Goal: Information Seeking & Learning: Learn about a topic

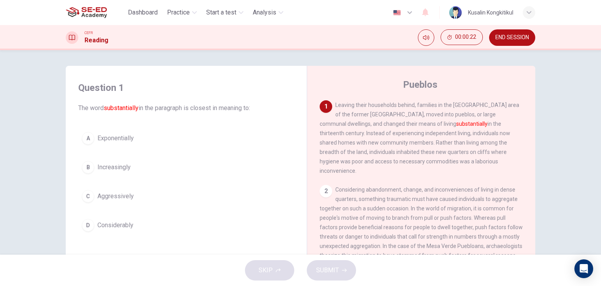
click at [108, 161] on button "B Increasingly" at bounding box center [186, 167] width 216 height 20
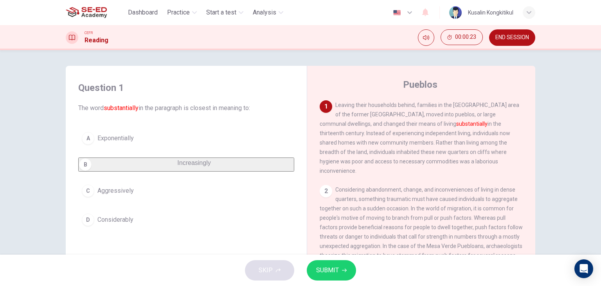
click at [327, 272] on span "SUBMIT" at bounding box center [327, 269] width 23 height 11
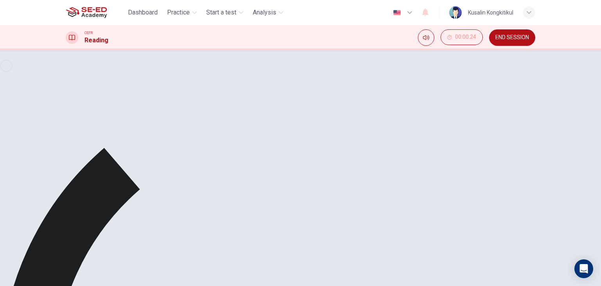
click at [513, 31] on button "END SESSION" at bounding box center [512, 37] width 46 height 16
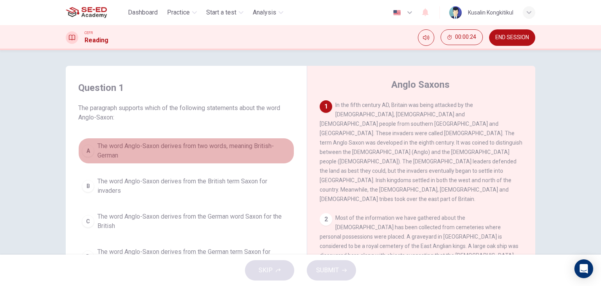
click at [90, 153] on div "A" at bounding box center [88, 150] width 13 height 13
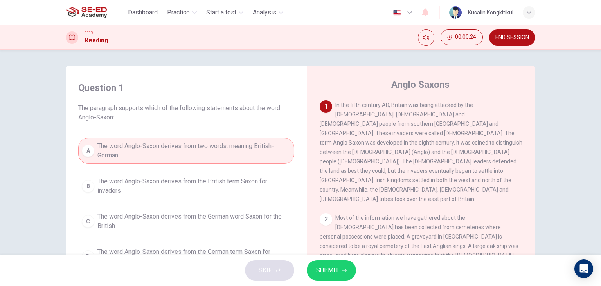
click at [332, 264] on span "SUBMIT" at bounding box center [327, 269] width 23 height 11
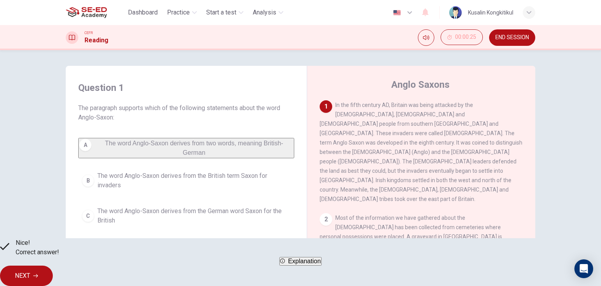
click at [53, 270] on button "NEXT" at bounding box center [26, 275] width 53 height 20
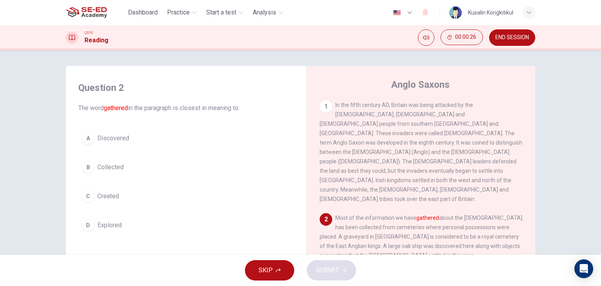
click at [116, 170] on span "Collected" at bounding box center [110, 166] width 26 height 9
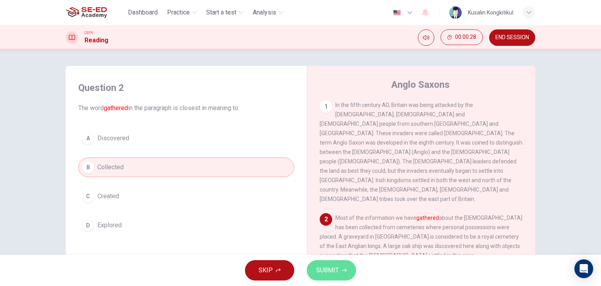
click at [338, 273] on span "SUBMIT" at bounding box center [327, 269] width 23 height 11
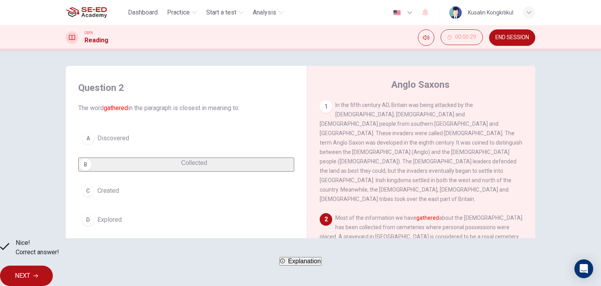
click at [53, 273] on button "NEXT" at bounding box center [26, 275] width 53 height 20
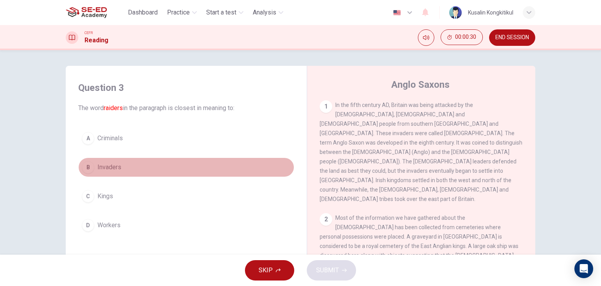
drag, startPoint x: 94, startPoint y: 158, endPoint x: 247, endPoint y: 219, distance: 164.8
click at [94, 158] on button "B Invaders" at bounding box center [186, 167] width 216 height 20
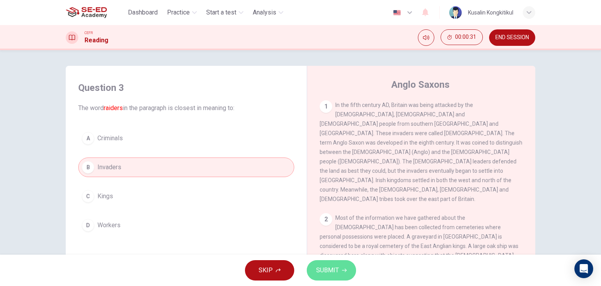
click at [334, 279] on button "SUBMIT" at bounding box center [331, 270] width 49 height 20
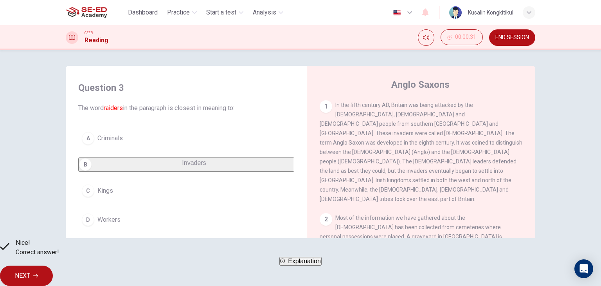
drag, startPoint x: 404, startPoint y: 268, endPoint x: 411, endPoint y: 268, distance: 7.1
click at [53, 268] on button "NEXT" at bounding box center [26, 275] width 53 height 20
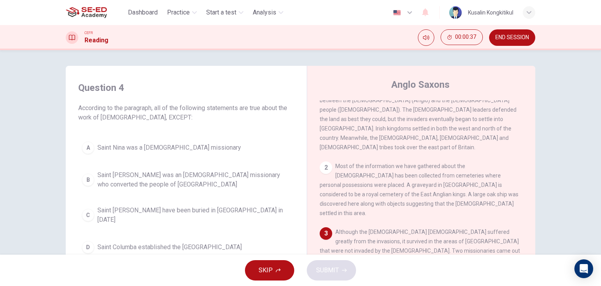
scroll to position [78, 0]
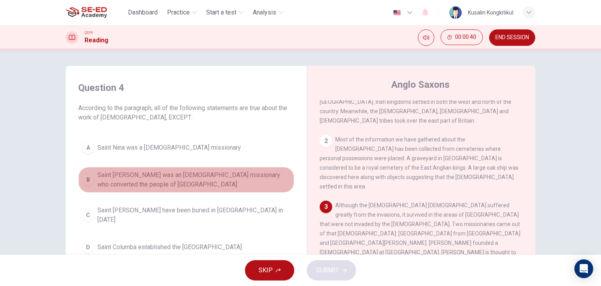
click at [224, 184] on span "Saint Patrick was an Irish missionary who converted the people of Northern Irel…" at bounding box center [193, 179] width 193 height 19
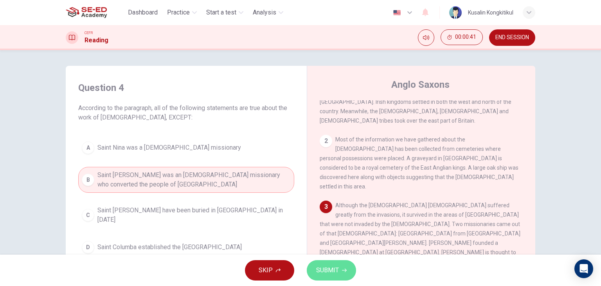
click at [322, 264] on span "SUBMIT" at bounding box center [327, 269] width 23 height 11
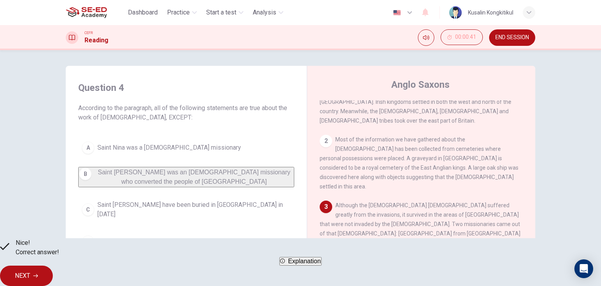
click at [30, 270] on span "NEXT" at bounding box center [22, 275] width 15 height 11
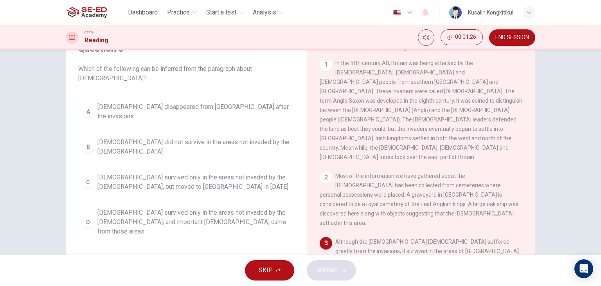
scroll to position [0, 0]
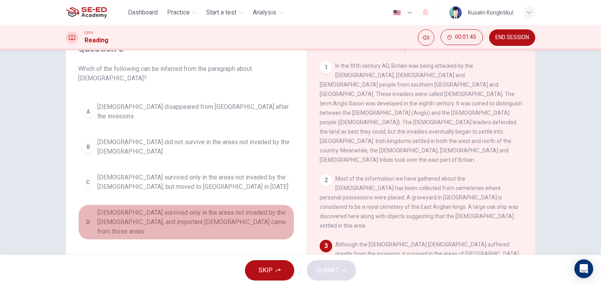
click at [236, 208] on span "Christianity survived only in the areas not invaded by the Anglo-Saxons, and im…" at bounding box center [193, 222] width 193 height 28
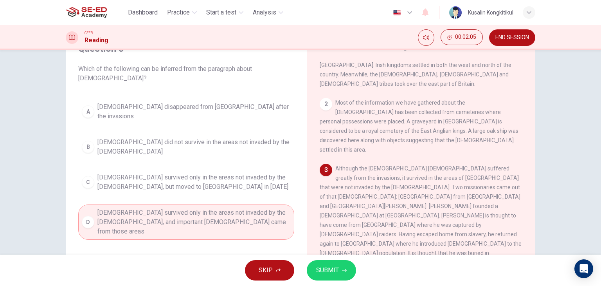
scroll to position [78, 0]
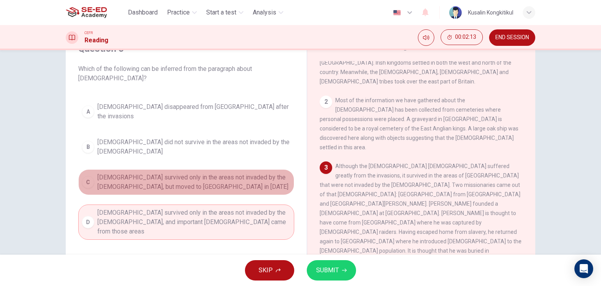
click at [217, 173] on span "Christianity survived only in the areas not invaded by the Anglo-Saxons, but mo…" at bounding box center [193, 182] width 193 height 19
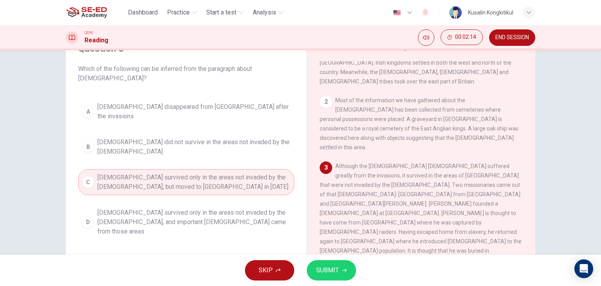
click at [344, 272] on icon "button" at bounding box center [344, 270] width 5 height 5
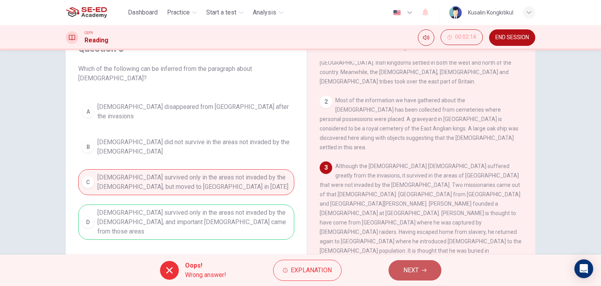
drag, startPoint x: 412, startPoint y: 262, endPoint x: 411, endPoint y: 267, distance: 5.1
click at [412, 266] on button "NEXT" at bounding box center [415, 270] width 53 height 20
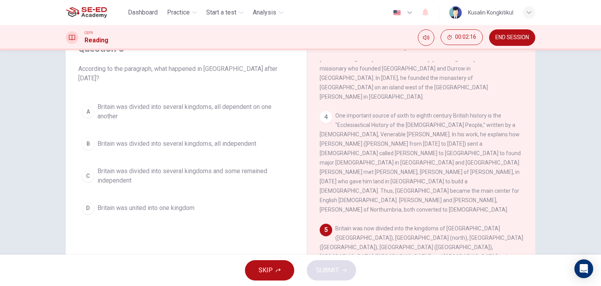
scroll to position [313, 0]
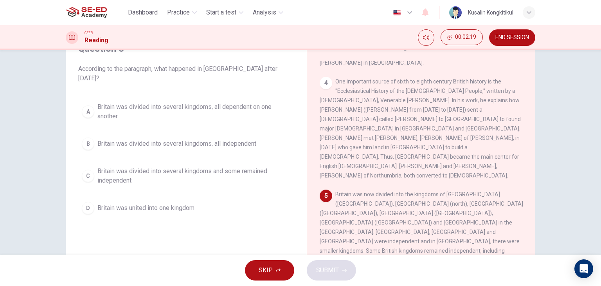
click at [501, 47] on div "CEFR Reading 00:02:19 END SESSION" at bounding box center [300, 37] width 601 height 25
drag, startPoint x: 518, startPoint y: 30, endPoint x: 334, endPoint y: 47, distance: 185.5
click at [518, 31] on button "END SESSION" at bounding box center [512, 37] width 46 height 16
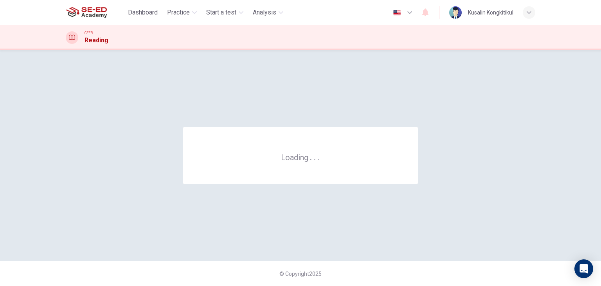
scroll to position [0, 0]
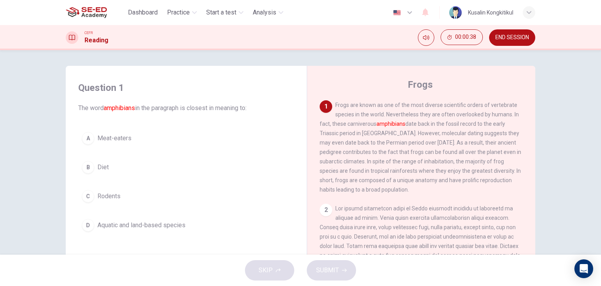
click at [572, 176] on div "Question 1 The word amphibians in the paragraph is closest in meaning to: A Mea…" at bounding box center [300, 152] width 601 height 204
click at [167, 232] on button "D Aquatic and land-based species" at bounding box center [186, 225] width 216 height 20
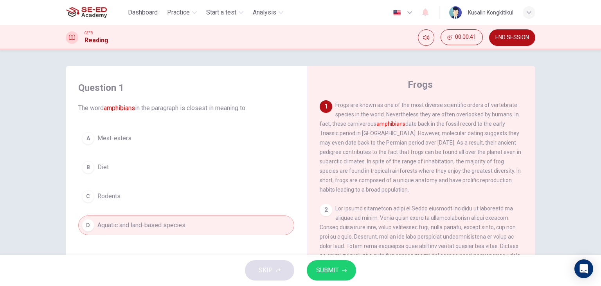
click at [330, 271] on span "SUBMIT" at bounding box center [327, 269] width 23 height 11
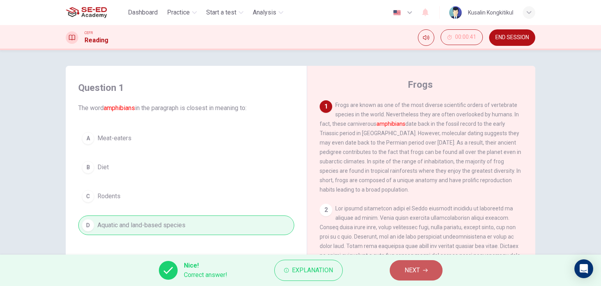
click at [416, 270] on span "NEXT" at bounding box center [412, 269] width 15 height 11
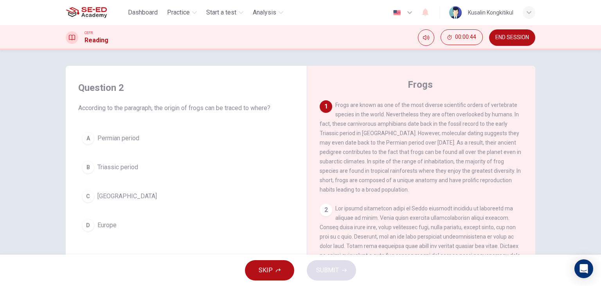
drag, startPoint x: 411, startPoint y: 121, endPoint x: 467, endPoint y: 119, distance: 56.4
click at [467, 119] on div "1 Frogs are known as one of the most diverse scientific orders of vertebrate sp…" at bounding box center [421, 147] width 203 height 94
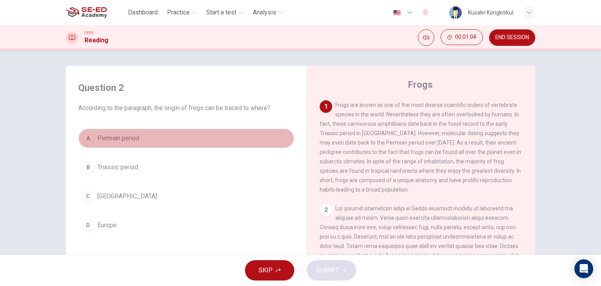
click at [105, 137] on span "Permian period" at bounding box center [118, 137] width 42 height 9
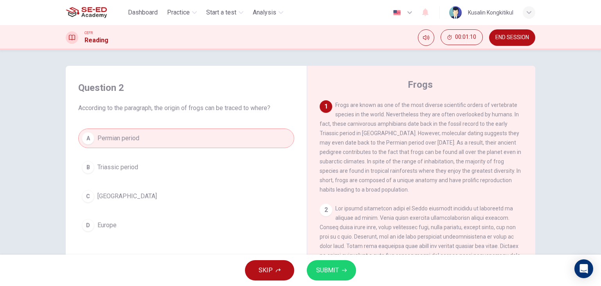
click at [333, 268] on span "SUBMIT" at bounding box center [327, 269] width 23 height 11
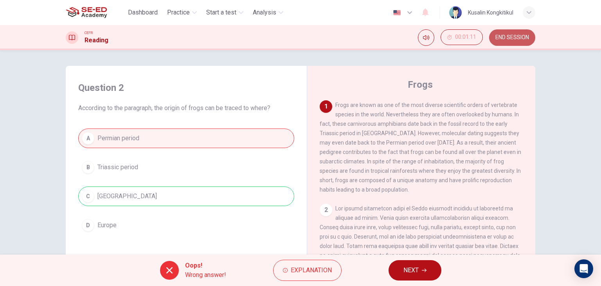
click at [510, 35] on span "END SESSION" at bounding box center [512, 37] width 34 height 6
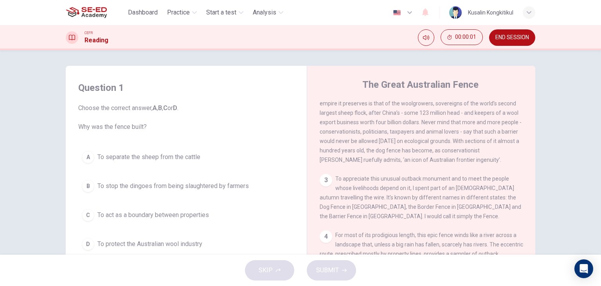
scroll to position [117, 0]
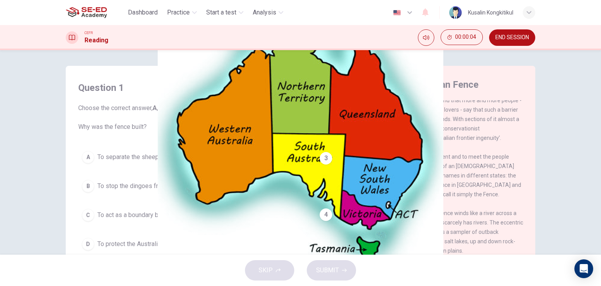
drag, startPoint x: 526, startPoint y: 35, endPoint x: 329, endPoint y: 50, distance: 197.8
click at [524, 37] on span "END SESSION" at bounding box center [512, 37] width 34 height 6
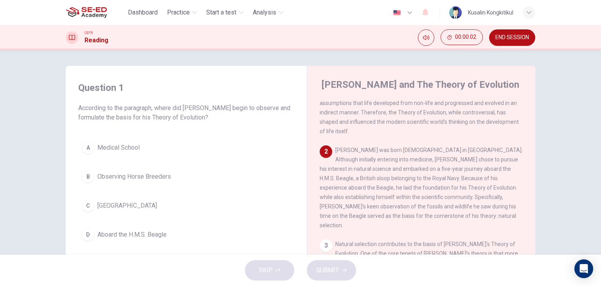
scroll to position [78, 0]
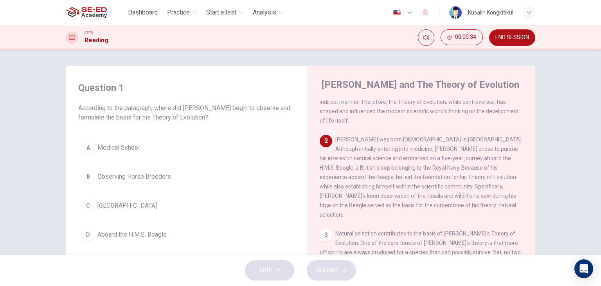
click at [152, 233] on span "Aboard the H.M.S. Beagle" at bounding box center [131, 234] width 69 height 9
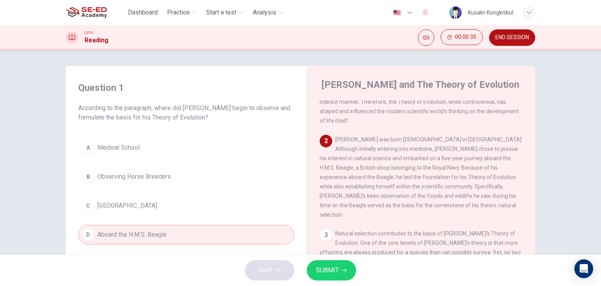
click at [340, 279] on button "SUBMIT" at bounding box center [331, 270] width 49 height 20
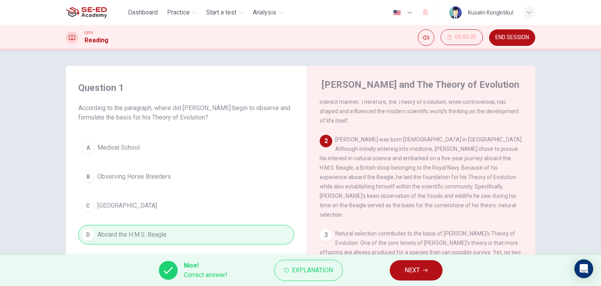
click at [438, 268] on button "NEXT" at bounding box center [416, 270] width 53 height 20
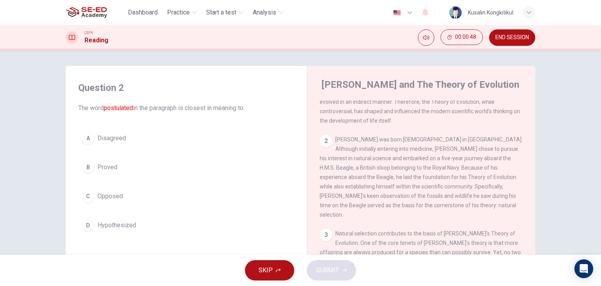
click at [141, 218] on button "D Hypothesized" at bounding box center [186, 225] width 216 height 20
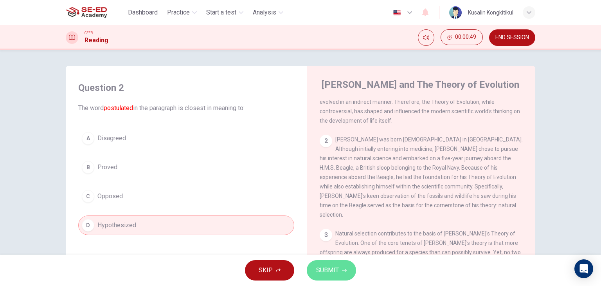
click at [317, 269] on span "SUBMIT" at bounding box center [327, 269] width 23 height 11
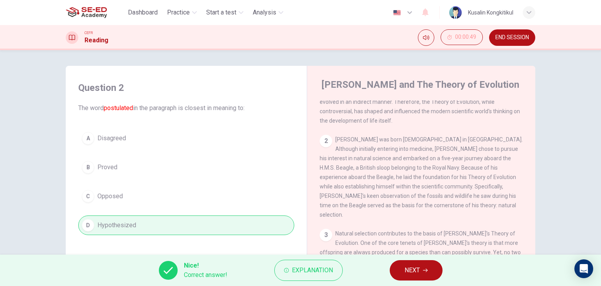
drag, startPoint x: 419, startPoint y: 276, endPoint x: 419, endPoint y: 284, distance: 8.3
click at [419, 277] on button "NEXT" at bounding box center [416, 270] width 53 height 20
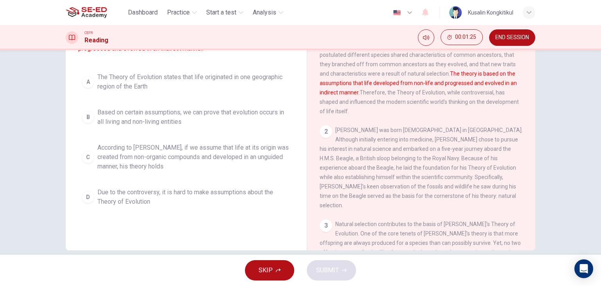
scroll to position [99, 0]
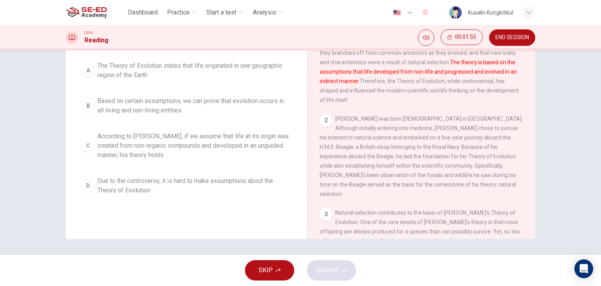
click at [247, 115] on span "Based on certain assumptions, we can prove that evolution occurs in all living …" at bounding box center [193, 105] width 193 height 19
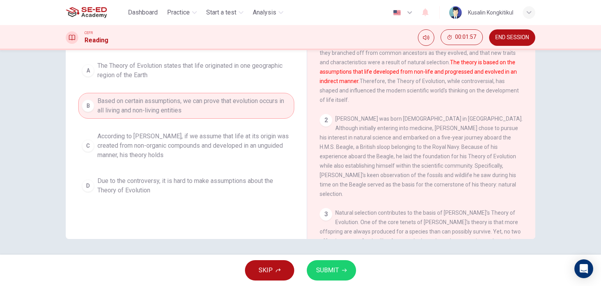
drag, startPoint x: 245, startPoint y: 142, endPoint x: 240, endPoint y: 148, distance: 8.3
click at [241, 143] on span "According to Darwin, if we assume that life at its origin was created from non-…" at bounding box center [193, 145] width 193 height 28
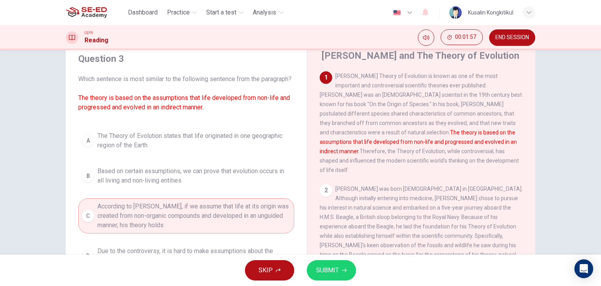
scroll to position [21, 0]
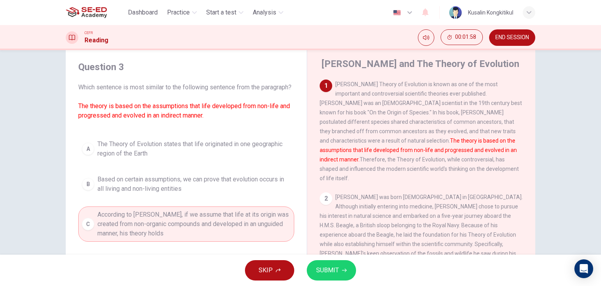
click at [320, 266] on span "SUBMIT" at bounding box center [327, 269] width 23 height 11
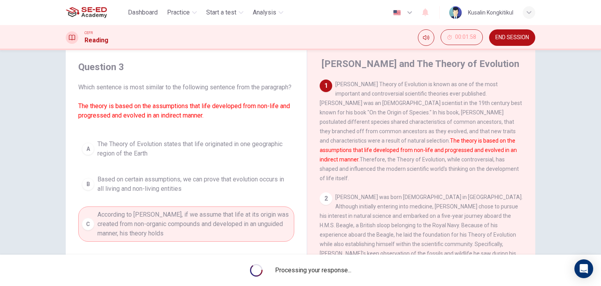
click at [508, 38] on span "END SESSION" at bounding box center [512, 37] width 34 height 6
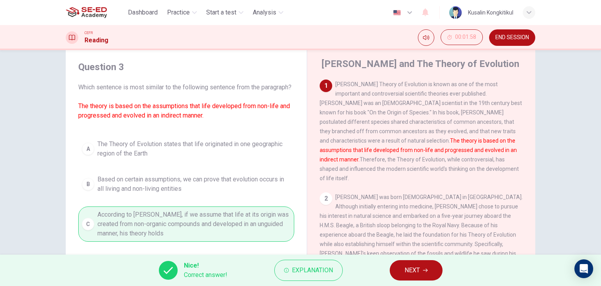
click at [422, 274] on button "NEXT" at bounding box center [416, 270] width 53 height 20
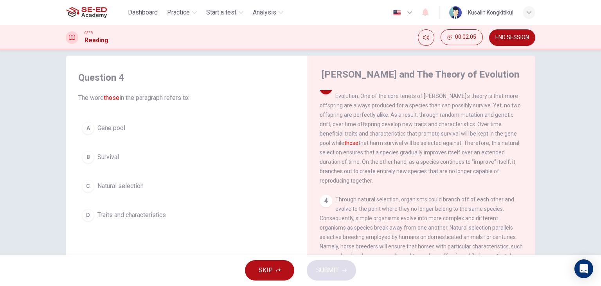
scroll to position [0, 0]
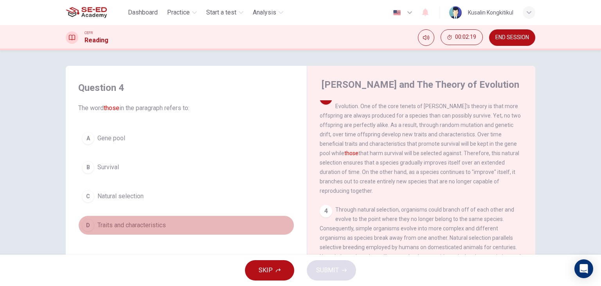
drag, startPoint x: 111, startPoint y: 228, endPoint x: 342, endPoint y: 234, distance: 230.9
click at [113, 229] on button "D Traits and characteristics" at bounding box center [186, 225] width 216 height 20
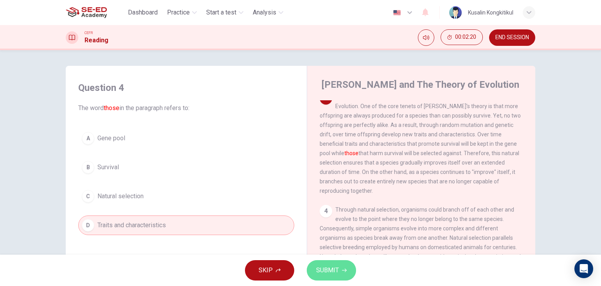
click at [339, 273] on button "SUBMIT" at bounding box center [331, 270] width 49 height 20
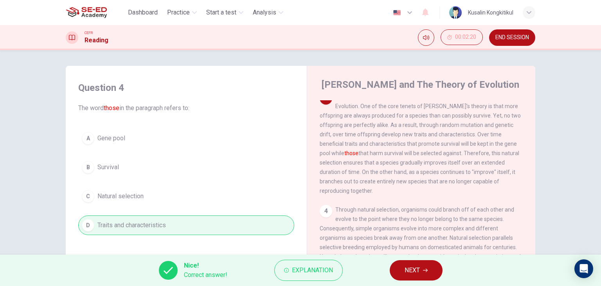
click at [426, 270] on icon "button" at bounding box center [425, 270] width 5 height 5
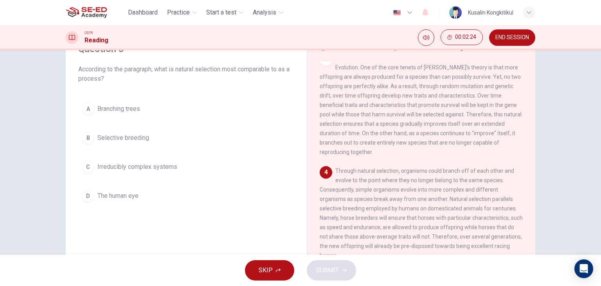
scroll to position [39, 0]
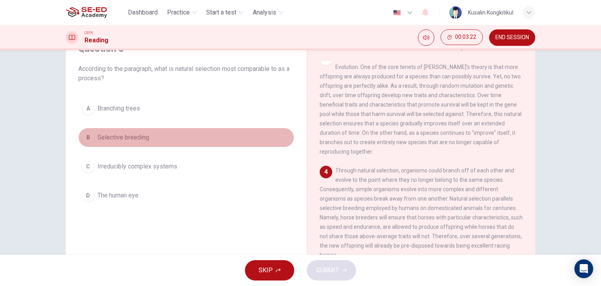
click at [149, 130] on button "B Selective breeding" at bounding box center [186, 138] width 216 height 20
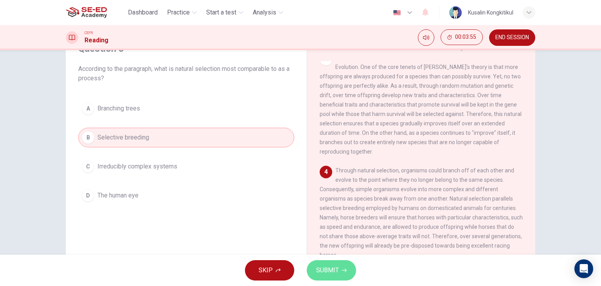
click at [329, 266] on span "SUBMIT" at bounding box center [327, 269] width 23 height 11
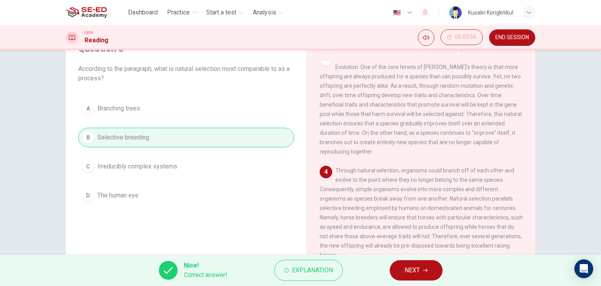
click at [426, 274] on button "NEXT" at bounding box center [416, 270] width 53 height 20
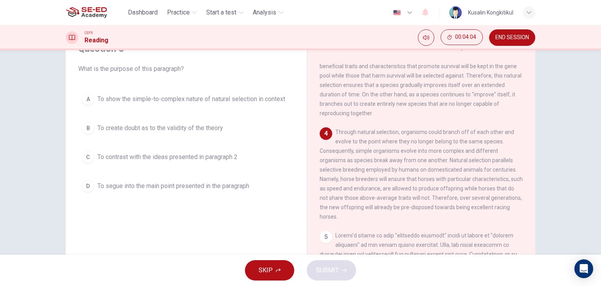
scroll to position [254, 0]
click at [170, 95] on span "To show the simple-to-complex nature of natural selection in context" at bounding box center [191, 98] width 188 height 9
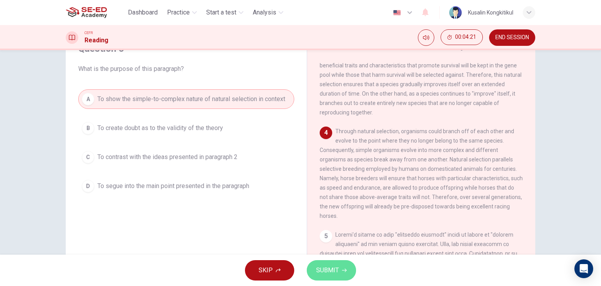
click at [333, 267] on span "SUBMIT" at bounding box center [327, 269] width 23 height 11
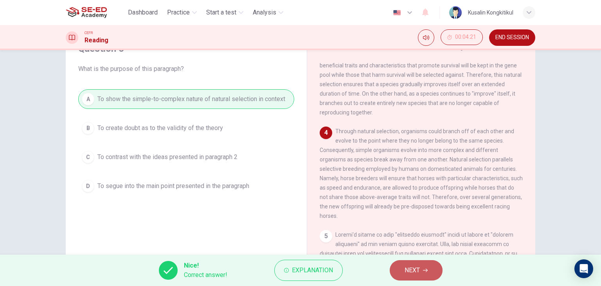
click at [423, 270] on icon "button" at bounding box center [425, 270] width 5 height 5
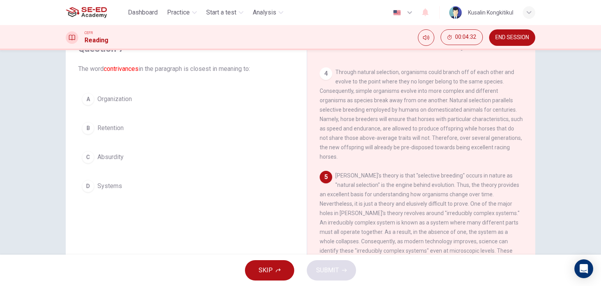
scroll to position [332, 0]
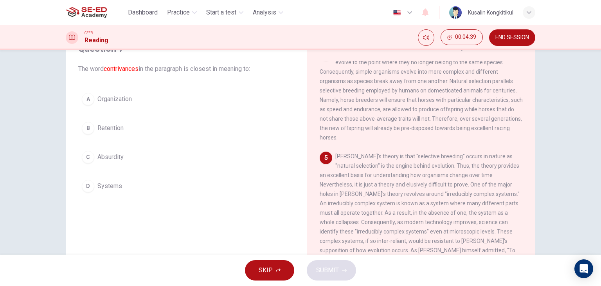
drag, startPoint x: 132, startPoint y: 101, endPoint x: 194, endPoint y: 126, distance: 66.7
click at [132, 101] on button "A Organization" at bounding box center [186, 99] width 216 height 20
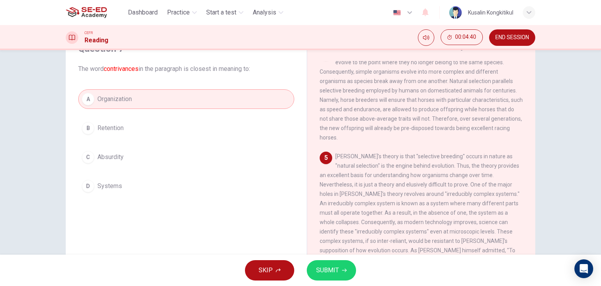
click at [324, 271] on span "SUBMIT" at bounding box center [327, 269] width 23 height 11
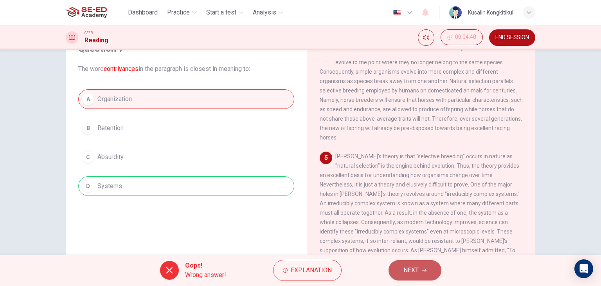
click at [401, 275] on button "NEXT" at bounding box center [415, 270] width 53 height 20
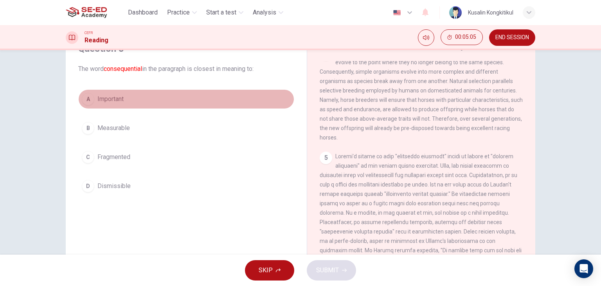
drag, startPoint x: 112, startPoint y: 95, endPoint x: 290, endPoint y: 166, distance: 192.2
click at [114, 95] on span "Important" at bounding box center [110, 98] width 26 height 9
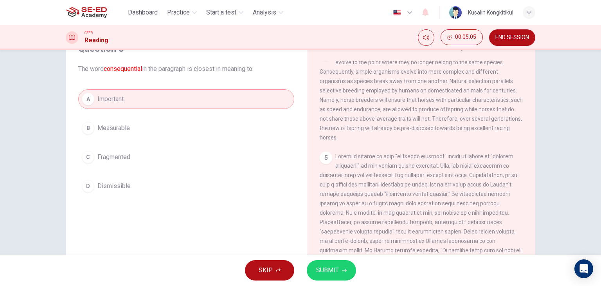
drag, startPoint x: 326, startPoint y: 280, endPoint x: 327, endPoint y: 284, distance: 4.2
click at [327, 280] on div "SKIP SUBMIT" at bounding box center [300, 269] width 601 height 31
click at [329, 271] on span "SUBMIT" at bounding box center [327, 269] width 23 height 11
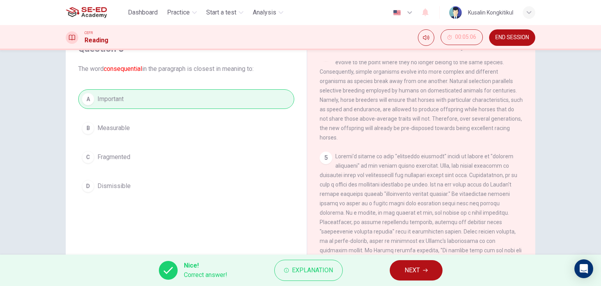
click at [411, 265] on span "NEXT" at bounding box center [412, 269] width 15 height 11
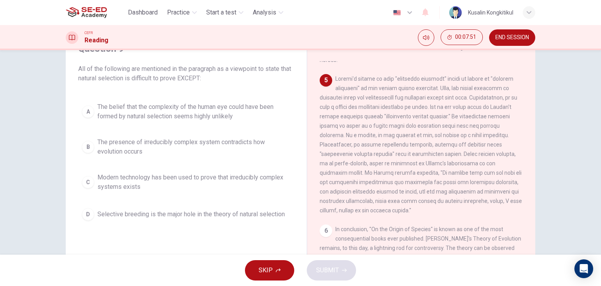
scroll to position [410, 0]
click at [162, 110] on span "The belief that the complexity of the human eye could have been formed by natur…" at bounding box center [193, 111] width 193 height 19
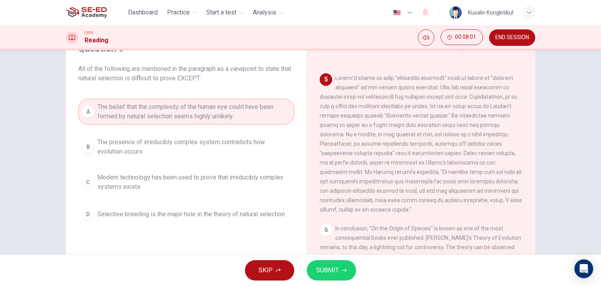
click at [221, 160] on div "A The belief that the complexity of the human eye could have been formed by nat…" at bounding box center [186, 161] width 216 height 125
drag, startPoint x: 124, startPoint y: 130, endPoint x: 129, endPoint y: 140, distance: 12.2
click at [125, 131] on div "A The belief that the complexity of the human eye could have been formed by nat…" at bounding box center [186, 161] width 216 height 125
click at [130, 142] on span "The presence of irreducibly complex system contradicts how evolution occurs" at bounding box center [193, 146] width 193 height 19
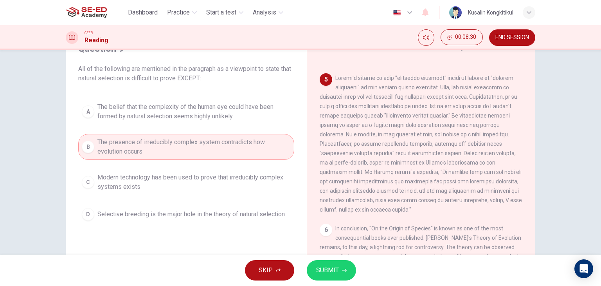
click at [236, 212] on span "Selective breeding is the major hole in the theory of natural selection" at bounding box center [190, 213] width 187 height 9
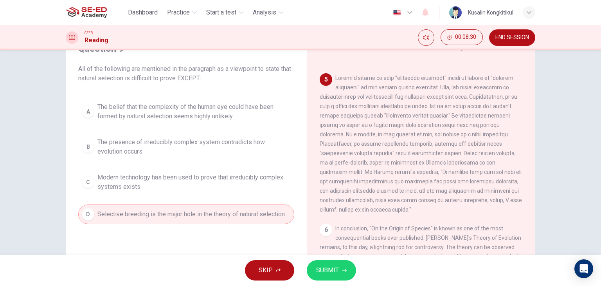
click at [331, 274] on span "SUBMIT" at bounding box center [327, 269] width 23 height 11
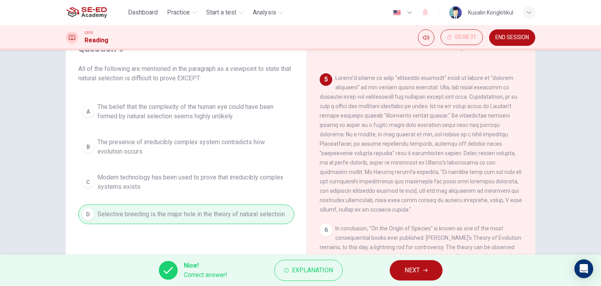
click at [407, 273] on span "NEXT" at bounding box center [412, 269] width 15 height 11
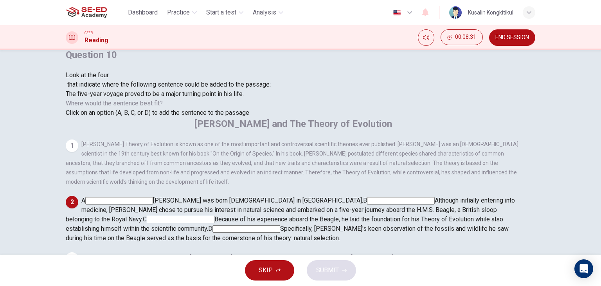
scroll to position [44, 0]
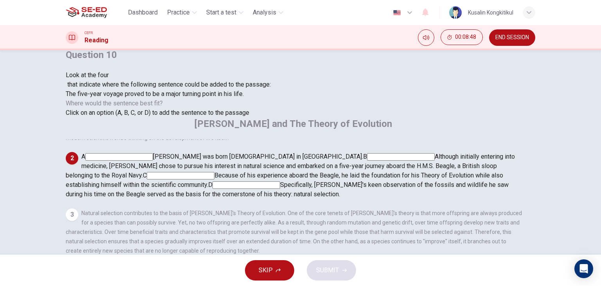
click at [376, 171] on span "Because of his experience aboard the Beagle, he laid the foundation for his The…" at bounding box center [284, 179] width 437 height 17
click at [214, 172] on input at bounding box center [181, 175] width 68 height 7
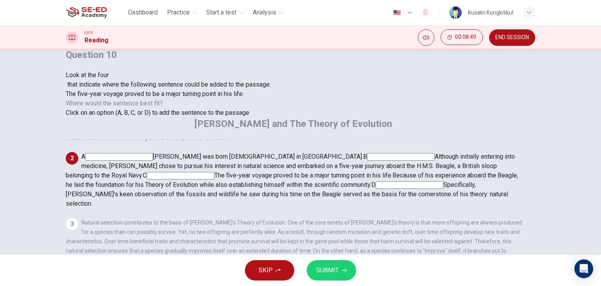
click at [335, 279] on button "SUBMIT" at bounding box center [331, 270] width 49 height 20
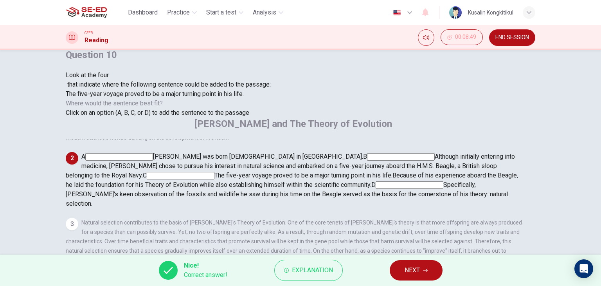
click at [414, 265] on span "NEXT" at bounding box center [412, 269] width 15 height 11
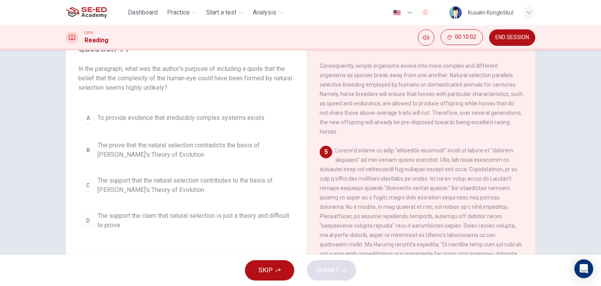
scroll to position [371, 0]
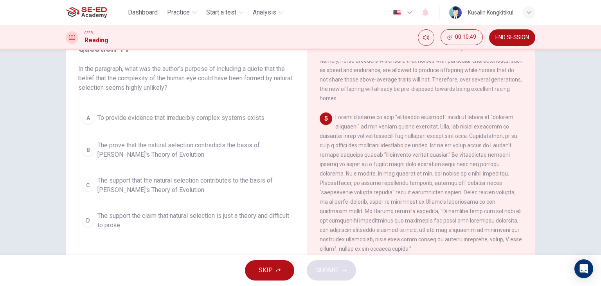
click at [178, 142] on span "The prove that the natural selection contradicts the basis of Darwin's Theory o…" at bounding box center [193, 149] width 193 height 19
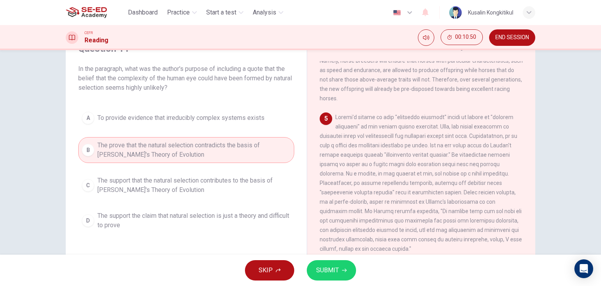
click at [318, 268] on span "SUBMIT" at bounding box center [327, 269] width 23 height 11
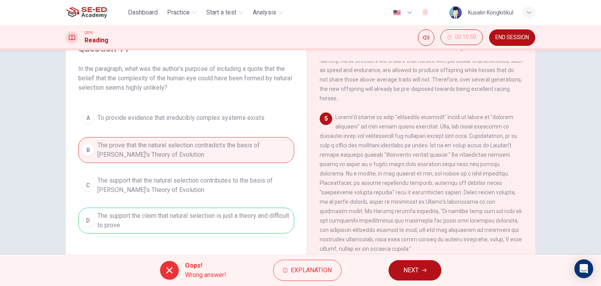
click at [419, 272] on button "NEXT" at bounding box center [415, 270] width 53 height 20
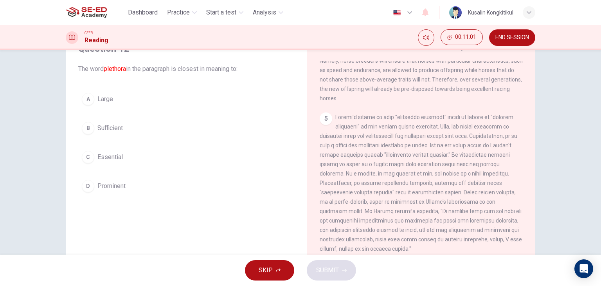
click at [103, 132] on span "Sufficient" at bounding box center [109, 127] width 25 height 9
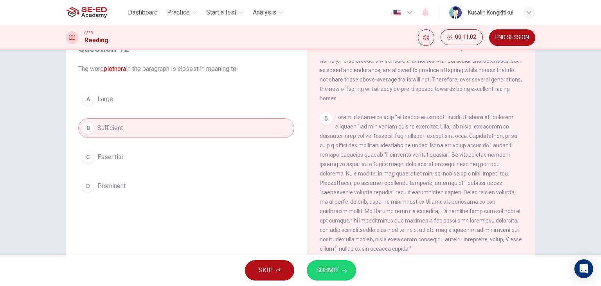
click at [327, 266] on span "SUBMIT" at bounding box center [327, 269] width 23 height 11
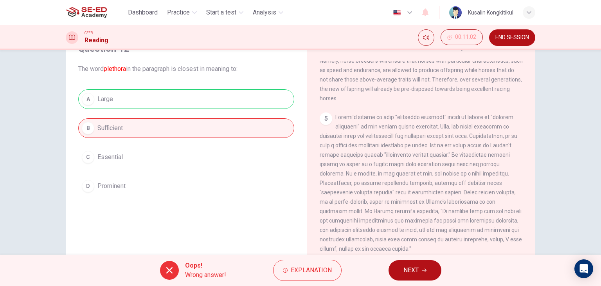
click at [410, 271] on span "NEXT" at bounding box center [410, 269] width 15 height 11
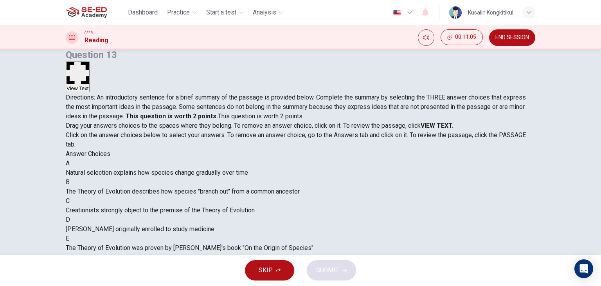
drag, startPoint x: 125, startPoint y: 184, endPoint x: 326, endPoint y: 191, distance: 200.9
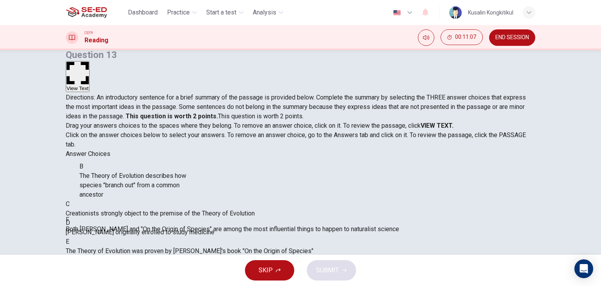
drag, startPoint x: 124, startPoint y: 180, endPoint x: 288, endPoint y: 231, distance: 172.6
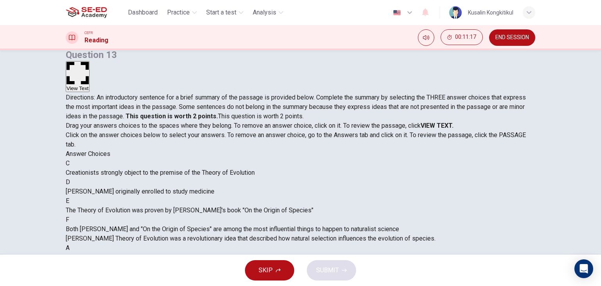
scroll to position [21, 0]
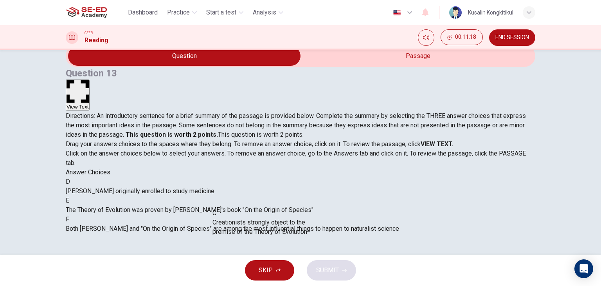
drag, startPoint x: 162, startPoint y: 213, endPoint x: 303, endPoint y: 245, distance: 144.8
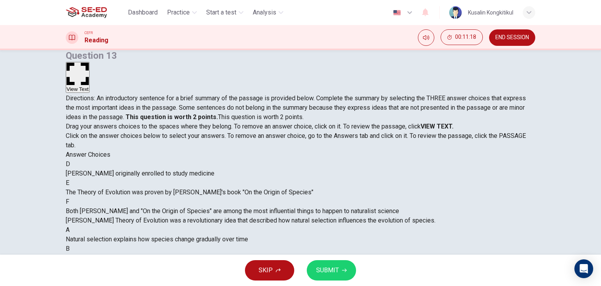
scroll to position [99, 0]
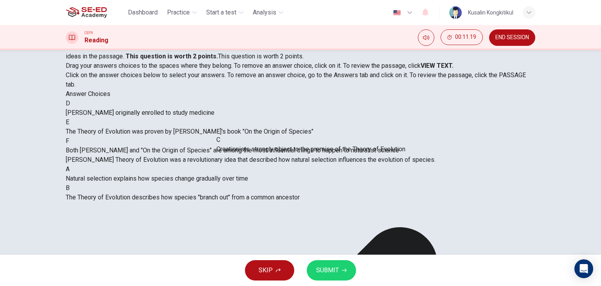
drag, startPoint x: 288, startPoint y: 166, endPoint x: 299, endPoint y: 148, distance: 20.7
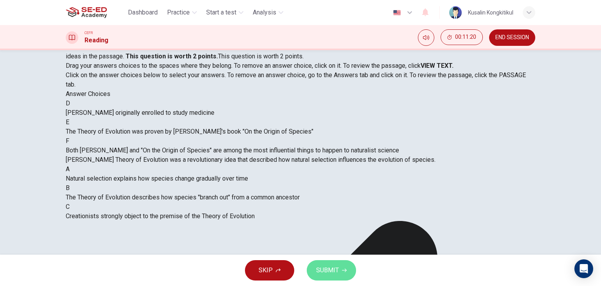
click at [327, 261] on button "SUBMIT" at bounding box center [331, 270] width 49 height 20
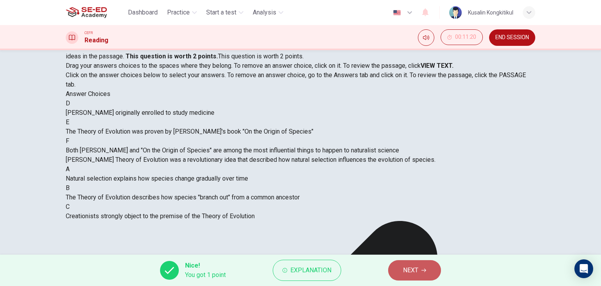
click at [425, 273] on button "NEXT" at bounding box center [414, 270] width 53 height 20
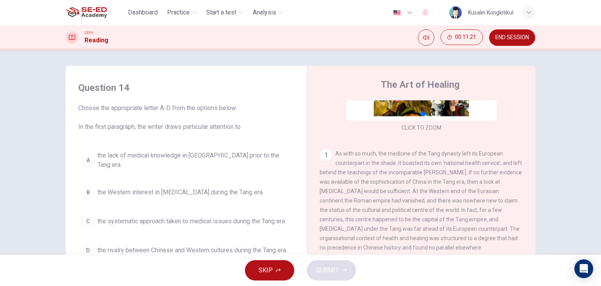
scroll to position [117, 0]
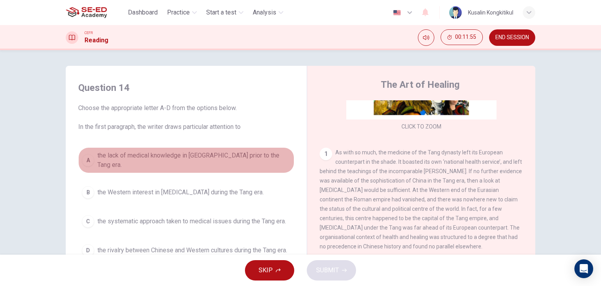
drag, startPoint x: 186, startPoint y: 160, endPoint x: 190, endPoint y: 162, distance: 4.2
click at [187, 160] on span "the lack of medical knowledge in China prior to the Tang era." at bounding box center [193, 160] width 193 height 19
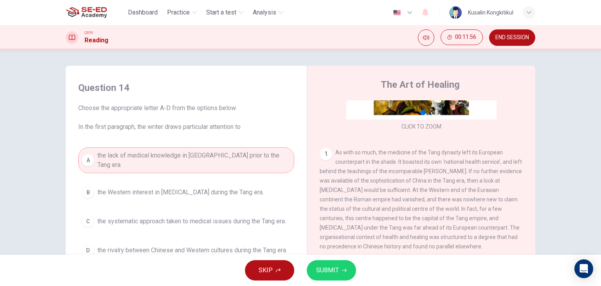
click at [335, 270] on span "SUBMIT" at bounding box center [327, 269] width 23 height 11
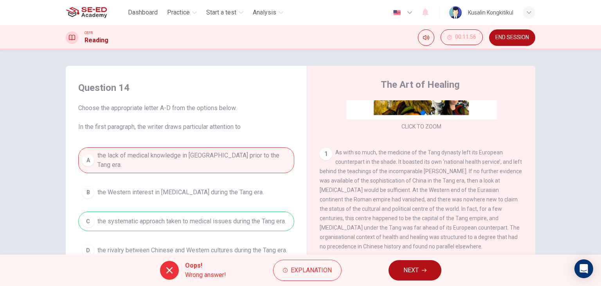
click at [429, 271] on button "NEXT" at bounding box center [415, 270] width 53 height 20
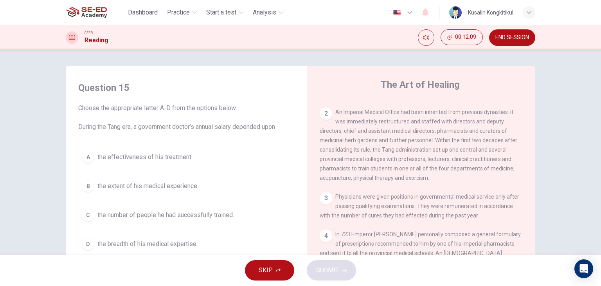
scroll to position [274, 0]
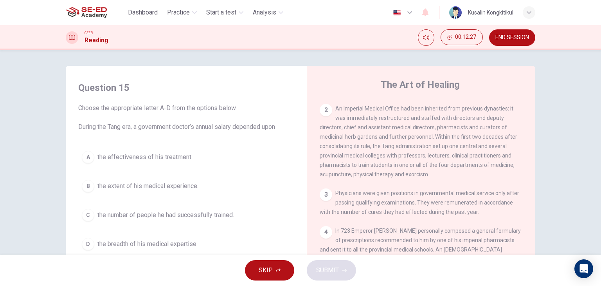
drag, startPoint x: 137, startPoint y: 161, endPoint x: 255, endPoint y: 257, distance: 152.4
click at [138, 161] on span "the effectiveness of his treatment." at bounding box center [144, 156] width 95 height 9
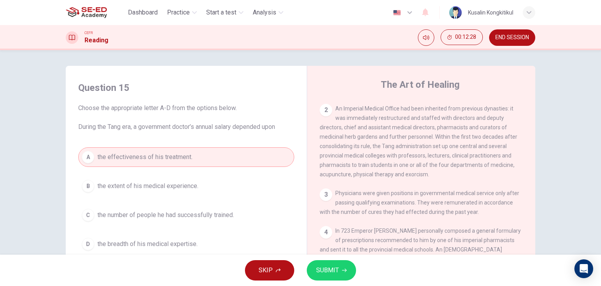
click at [344, 276] on button "SUBMIT" at bounding box center [331, 270] width 49 height 20
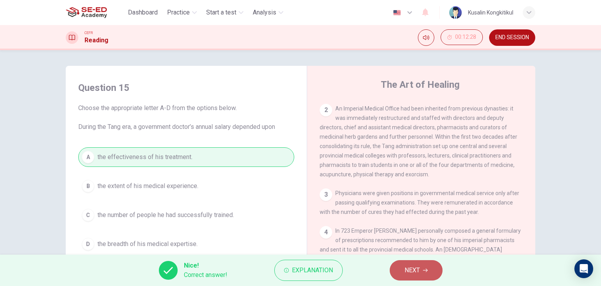
click at [405, 266] on span "NEXT" at bounding box center [412, 269] width 15 height 11
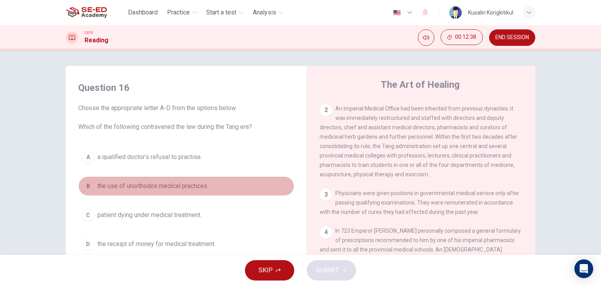
drag, startPoint x: 164, startPoint y: 183, endPoint x: 332, endPoint y: 224, distance: 172.7
click at [164, 184] on span "the use of unorthodox medical practices." at bounding box center [152, 185] width 111 height 9
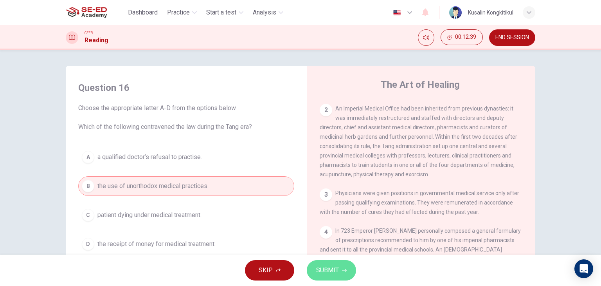
click at [336, 262] on button "SUBMIT" at bounding box center [331, 270] width 49 height 20
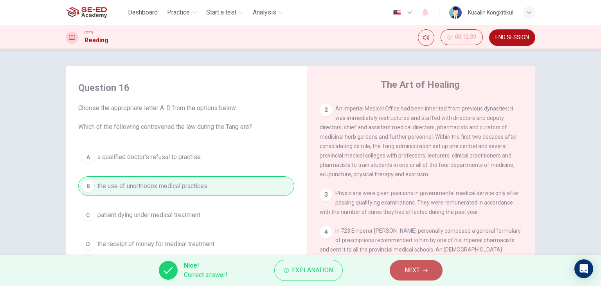
click at [408, 272] on span "NEXT" at bounding box center [412, 269] width 15 height 11
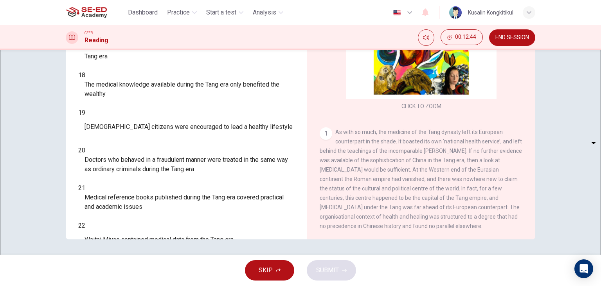
scroll to position [99, 0]
click at [290, 273] on button "SKIP" at bounding box center [269, 270] width 49 height 20
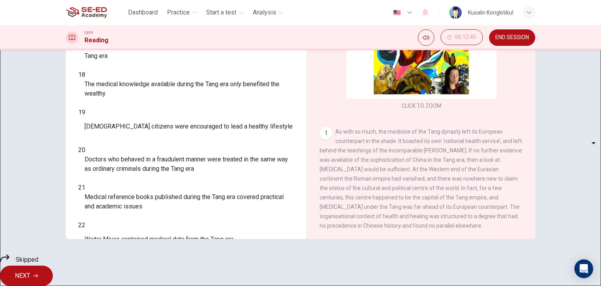
click at [518, 39] on span "END SESSION" at bounding box center [512, 37] width 34 height 6
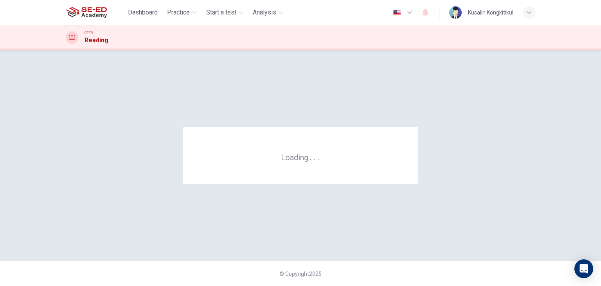
scroll to position [0, 0]
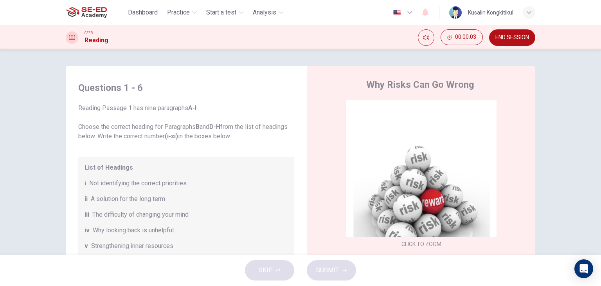
click at [526, 36] on span "END SESSION" at bounding box center [512, 37] width 34 height 6
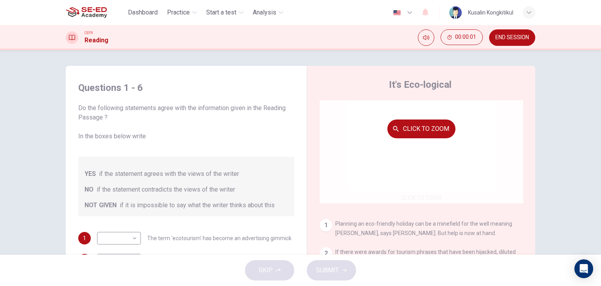
scroll to position [117, 0]
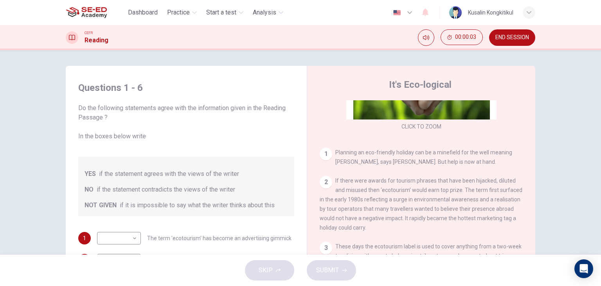
click at [513, 30] on button "END SESSION" at bounding box center [512, 37] width 46 height 16
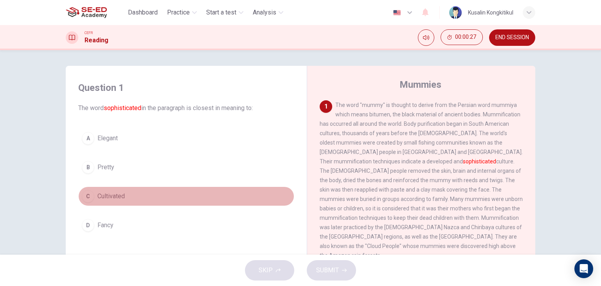
click at [132, 202] on button "C Cultivated" at bounding box center [186, 196] width 216 height 20
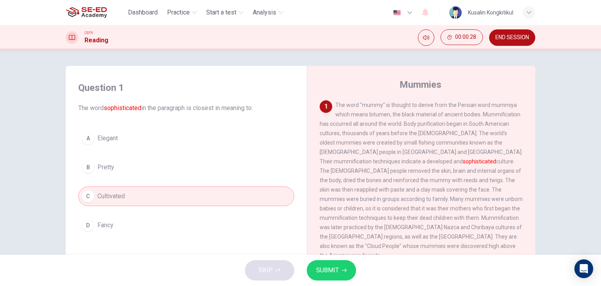
click at [349, 272] on button "SUBMIT" at bounding box center [331, 270] width 49 height 20
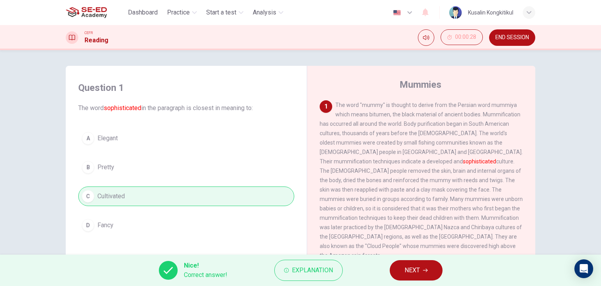
click at [405, 273] on span "NEXT" at bounding box center [412, 269] width 15 height 11
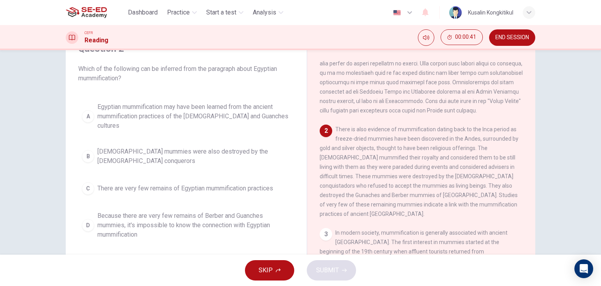
scroll to position [117, 0]
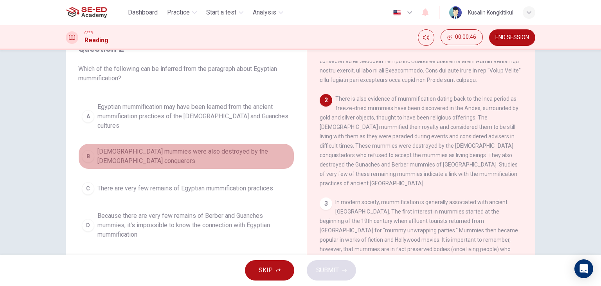
click at [223, 151] on button "B [DEMOGRAPHIC_DATA] mummies were also destroyed by the [DEMOGRAPHIC_DATA] conq…" at bounding box center [186, 156] width 216 height 26
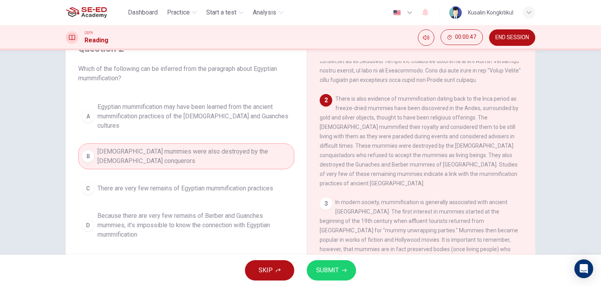
click at [329, 271] on span "SUBMIT" at bounding box center [327, 269] width 23 height 11
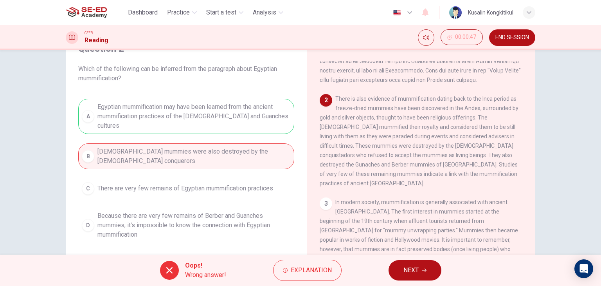
click at [410, 262] on button "NEXT" at bounding box center [415, 270] width 53 height 20
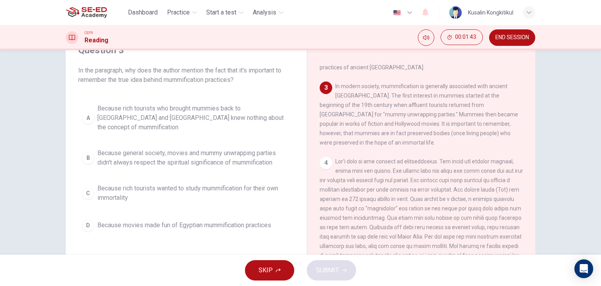
scroll to position [39, 0]
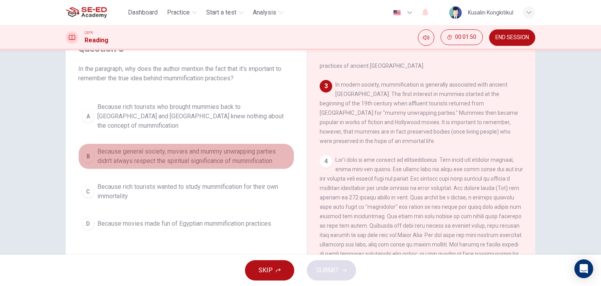
click at [261, 147] on span "Because general society, movies and mummy unwrapping parties didn't always resp…" at bounding box center [193, 156] width 193 height 19
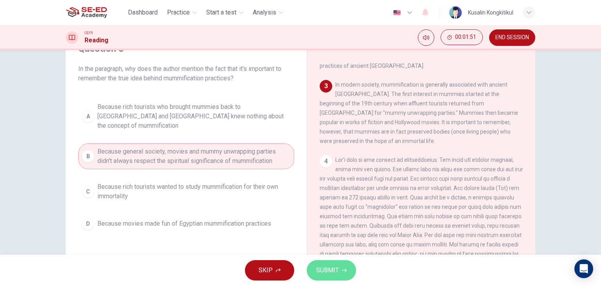
click at [327, 270] on span "SUBMIT" at bounding box center [327, 269] width 23 height 11
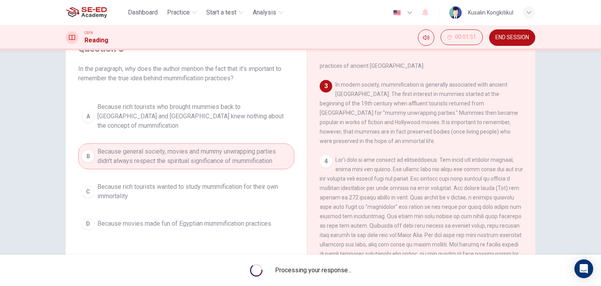
click at [394, 274] on div "Processing your response..." at bounding box center [300, 269] width 601 height 31
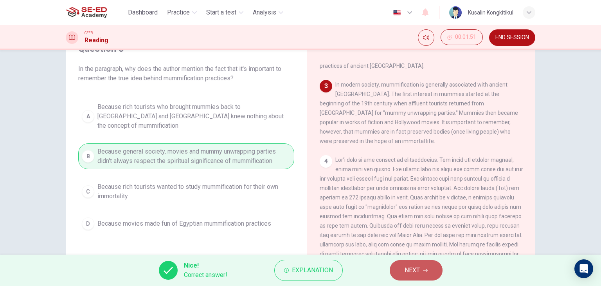
click at [397, 271] on button "NEXT" at bounding box center [416, 270] width 53 height 20
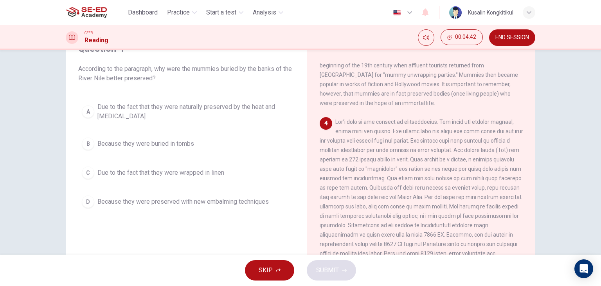
scroll to position [274, 0]
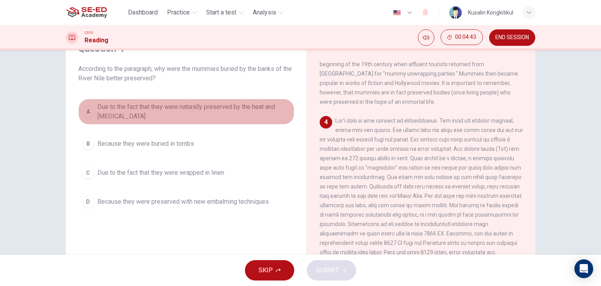
click at [149, 103] on span "Due to the fact that they were naturally preserved by the heat and [MEDICAL_DAT…" at bounding box center [193, 111] width 193 height 19
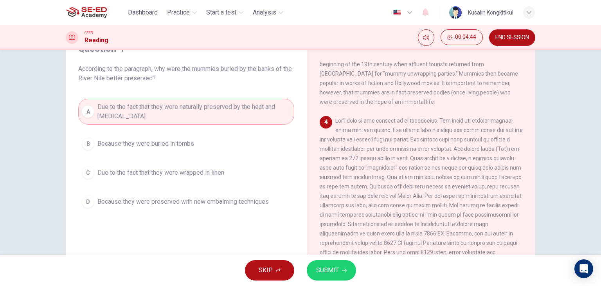
drag, startPoint x: 318, startPoint y: 259, endPoint x: 324, endPoint y: 265, distance: 8.6
click at [322, 263] on div "SKIP SUBMIT" at bounding box center [300, 269] width 601 height 31
click at [325, 266] on span "SUBMIT" at bounding box center [327, 269] width 23 height 11
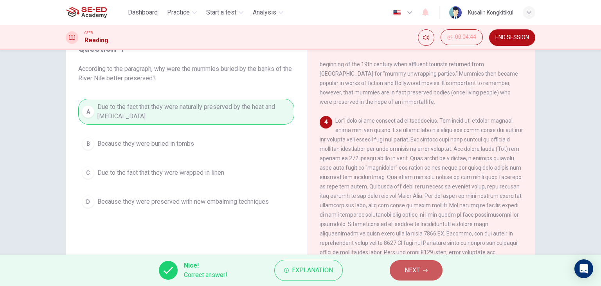
drag, startPoint x: 400, startPoint y: 274, endPoint x: 407, endPoint y: 272, distance: 7.6
click at [407, 272] on button "NEXT" at bounding box center [416, 270] width 53 height 20
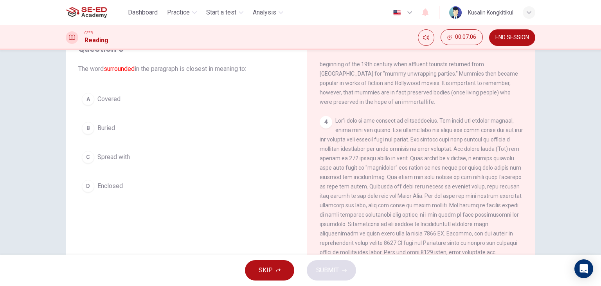
drag, startPoint x: 113, startPoint y: 186, endPoint x: 127, endPoint y: 190, distance: 14.7
click at [117, 188] on span "Enclosed" at bounding box center [109, 185] width 25 height 9
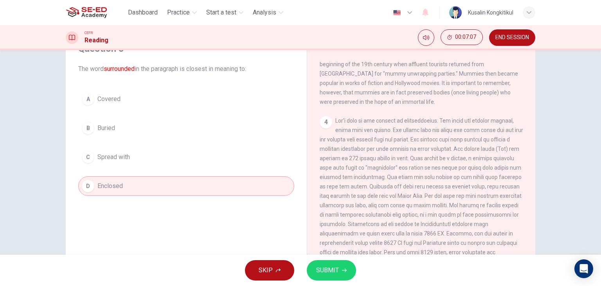
drag, startPoint x: 314, startPoint y: 262, endPoint x: 317, endPoint y: 264, distance: 4.2
click at [316, 263] on button "SUBMIT" at bounding box center [331, 270] width 49 height 20
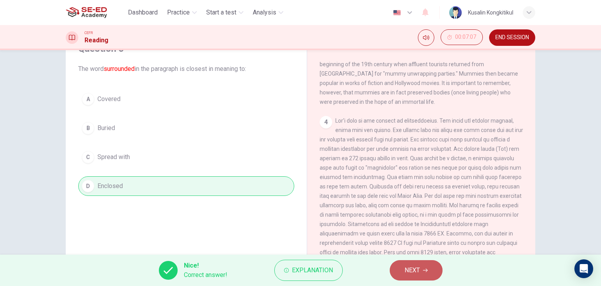
click at [419, 266] on span "NEXT" at bounding box center [412, 269] width 15 height 11
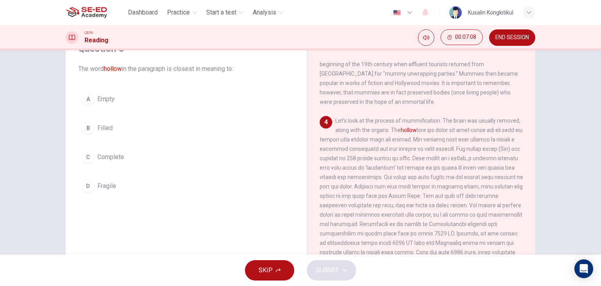
click at [97, 99] on span "Empty" at bounding box center [105, 98] width 17 height 9
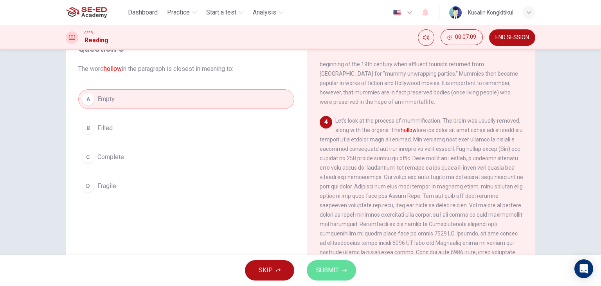
click at [342, 266] on button "SUBMIT" at bounding box center [331, 270] width 49 height 20
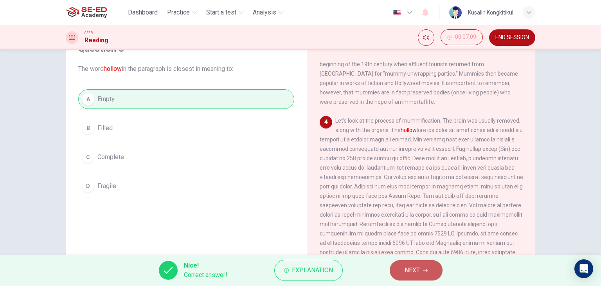
click at [426, 270] on icon "button" at bounding box center [425, 270] width 5 height 5
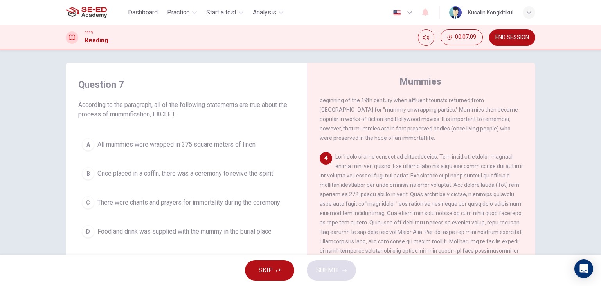
scroll to position [0, 0]
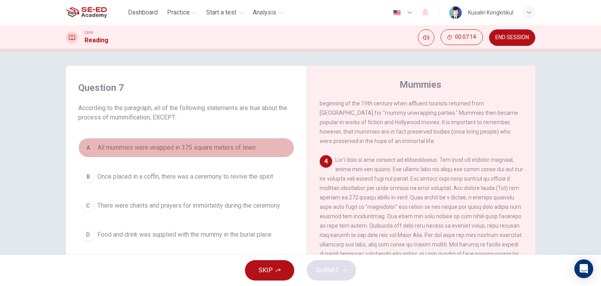
click at [219, 145] on span "All mummies were wrapped in 375 square meters of linen" at bounding box center [176, 147] width 158 height 9
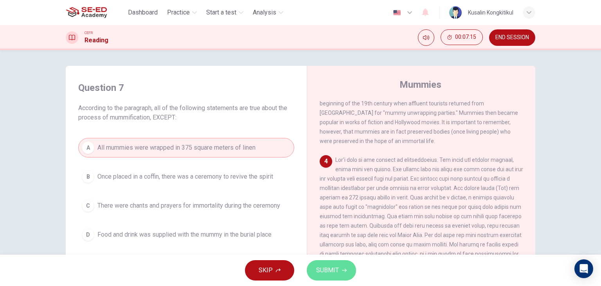
click at [351, 270] on button "SUBMIT" at bounding box center [331, 270] width 49 height 20
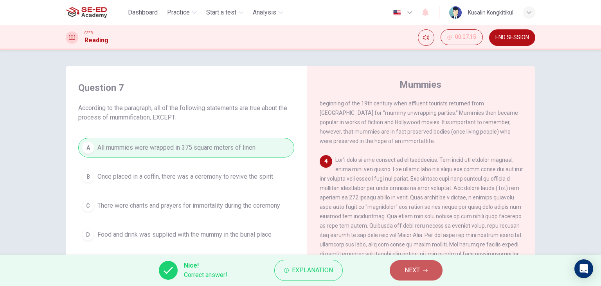
click at [409, 272] on span "NEXT" at bounding box center [412, 269] width 15 height 11
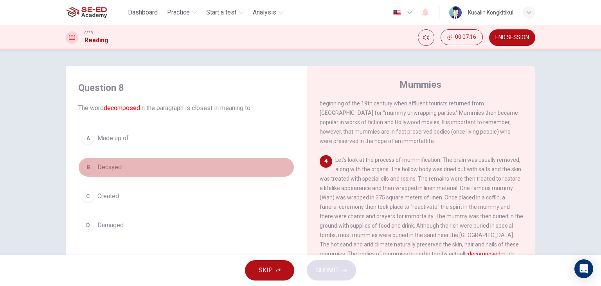
click at [109, 165] on span "Decayed" at bounding box center [109, 166] width 24 height 9
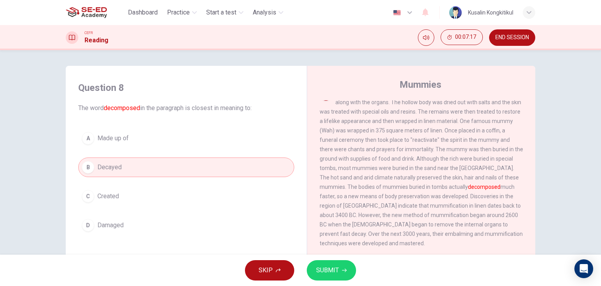
scroll to position [352, 0]
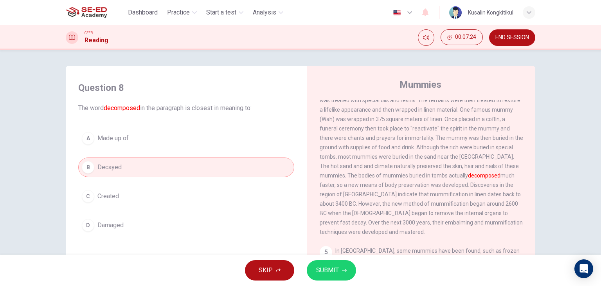
click at [337, 269] on span "SUBMIT" at bounding box center [327, 269] width 23 height 11
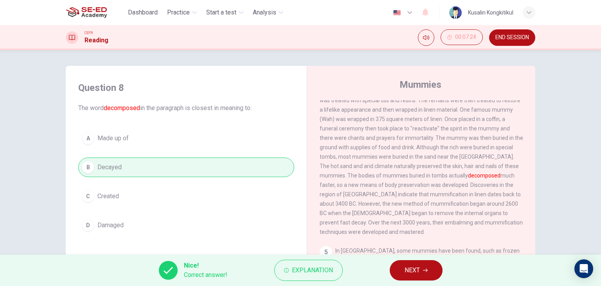
click at [404, 266] on button "NEXT" at bounding box center [416, 270] width 53 height 20
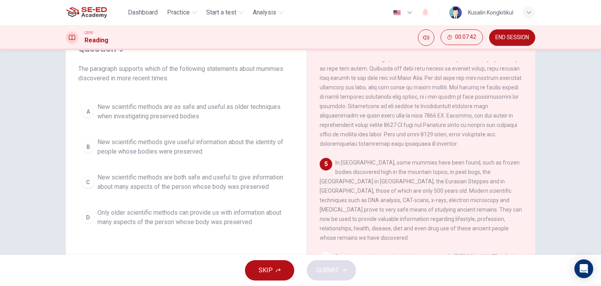
scroll to position [401, 0]
click at [225, 149] on span "New scientific methods give useful information about the identity of people who…" at bounding box center [193, 146] width 193 height 19
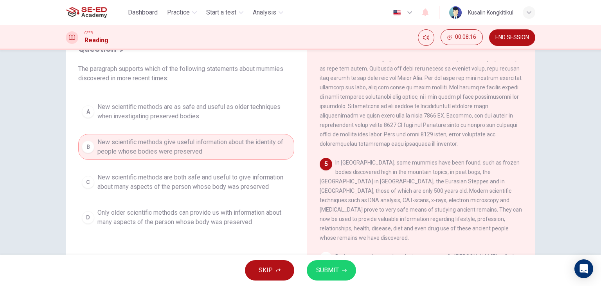
click at [322, 272] on span "SUBMIT" at bounding box center [327, 269] width 23 height 11
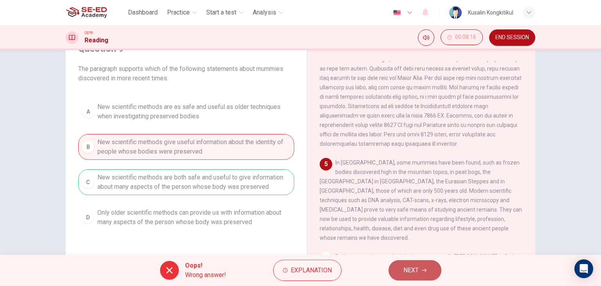
click at [411, 271] on span "NEXT" at bounding box center [410, 269] width 15 height 11
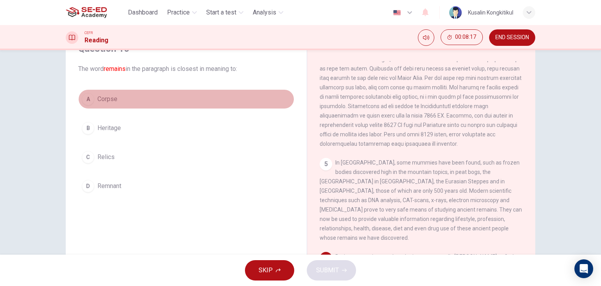
click at [108, 103] on span "Corpse" at bounding box center [107, 98] width 20 height 9
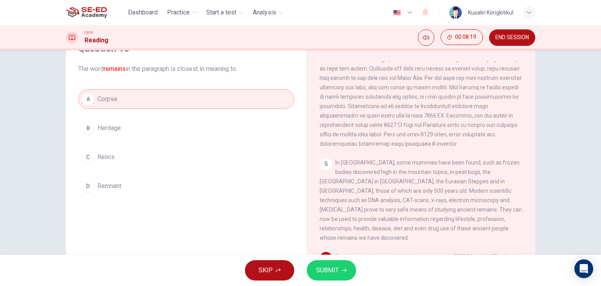
click at [131, 182] on button "D Remnant" at bounding box center [186, 186] width 216 height 20
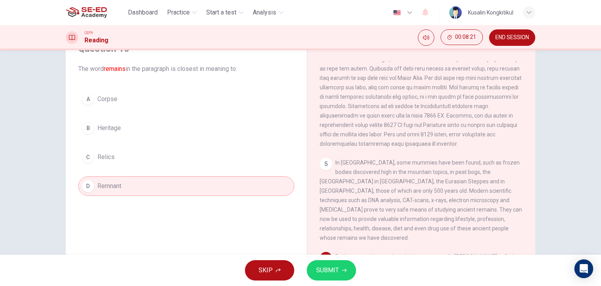
click at [346, 268] on icon "button" at bounding box center [344, 270] width 5 height 5
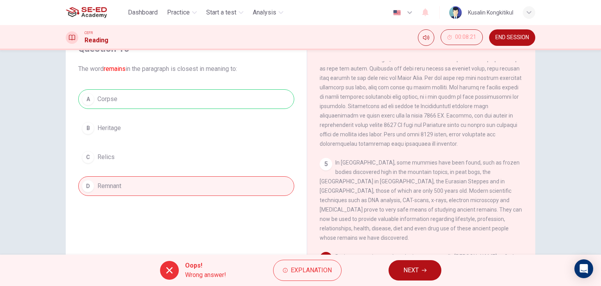
click at [415, 266] on span "NEXT" at bounding box center [410, 269] width 15 height 11
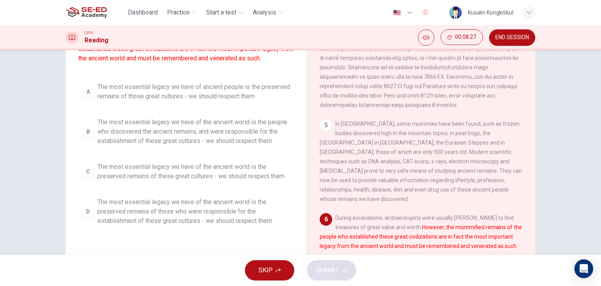
scroll to position [78, 0]
click at [220, 140] on span "The most essential legacy we have of the ancient world is the people who discov…" at bounding box center [193, 131] width 193 height 28
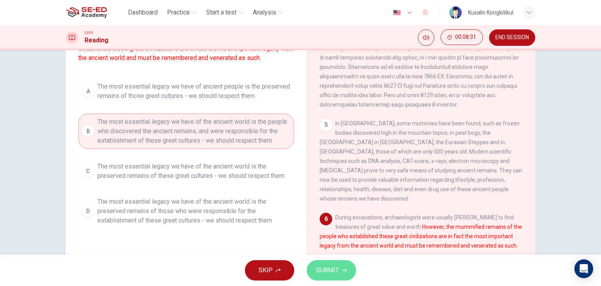
click at [338, 268] on button "SUBMIT" at bounding box center [331, 270] width 49 height 20
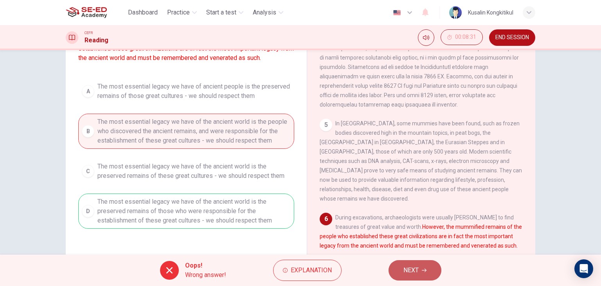
click at [408, 273] on span "NEXT" at bounding box center [410, 269] width 15 height 11
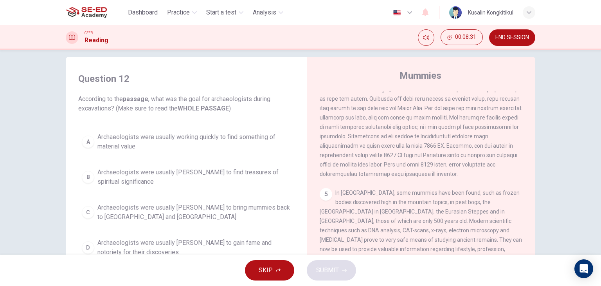
scroll to position [0, 0]
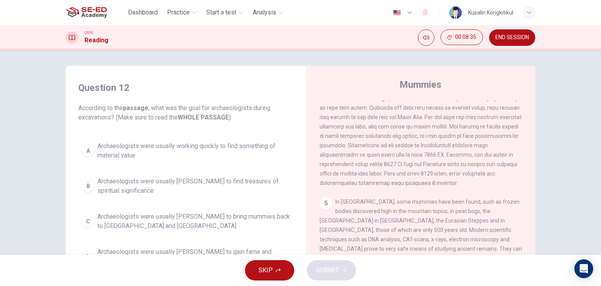
click at [235, 184] on span "Archaeologists were usually [PERSON_NAME] to find treasures of spiritual signif…" at bounding box center [193, 185] width 193 height 19
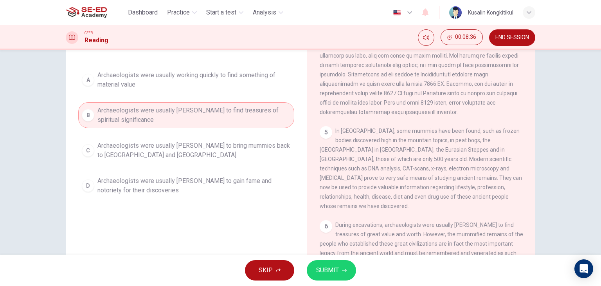
scroll to position [78, 0]
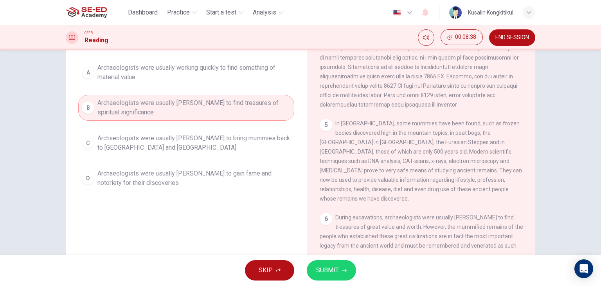
click at [332, 271] on span "SUBMIT" at bounding box center [327, 269] width 23 height 11
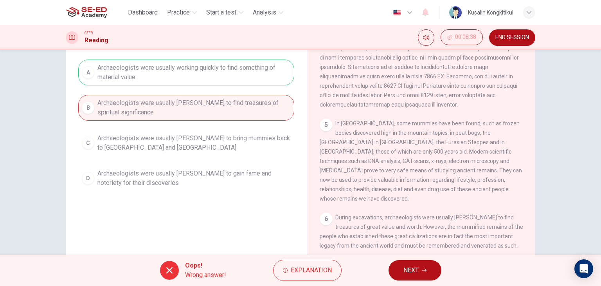
click at [407, 268] on span "NEXT" at bounding box center [410, 269] width 15 height 11
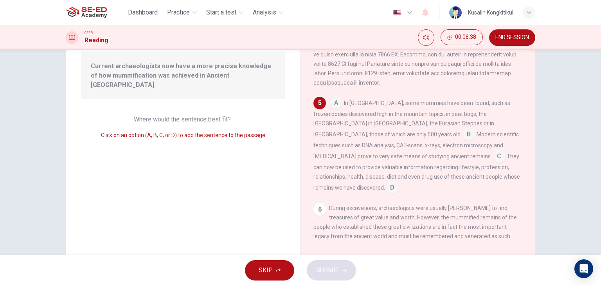
scroll to position [329, 0]
